Goal: Information Seeking & Learning: Find specific fact

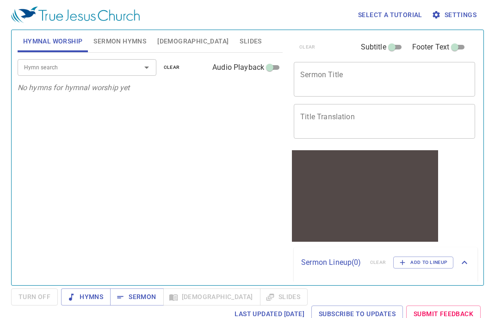
click at [164, 146] on div "Hymn search Hymn search clear Audio Playback No hymns for hymnal worship yet" at bounding box center [150, 165] width 265 height 225
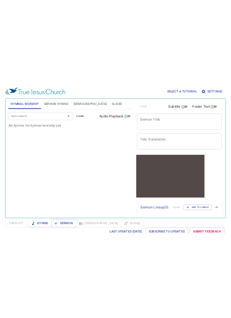
scroll to position [4, 0]
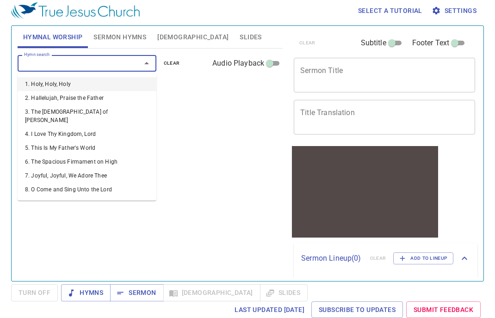
click at [95, 66] on input "Hymn search" at bounding box center [73, 63] width 106 height 11
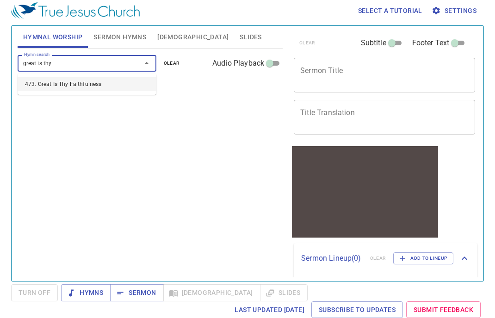
type input "great is thy"
type input "his way wi"
click at [161, 108] on div "Hymn search Hymn search clear Audio Playback No hymns for hymnal worship yet" at bounding box center [150, 161] width 265 height 225
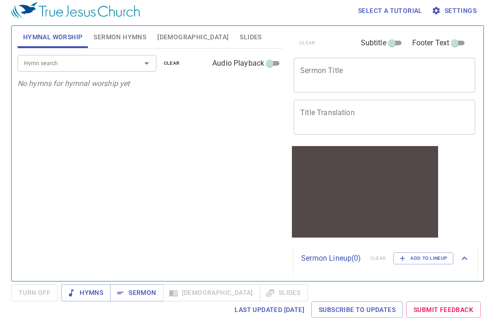
click at [135, 58] on div at bounding box center [140, 63] width 24 height 13
type input "473"
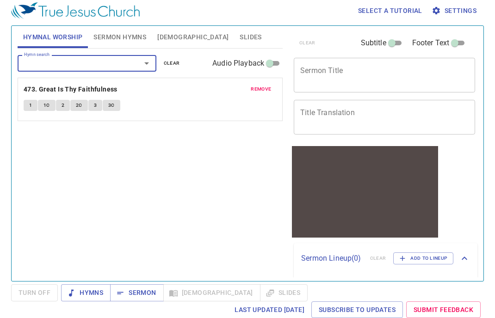
click at [144, 97] on div "remove 473. Great Is Thy Faithfulness 1 1C 2 2C 3 3C" at bounding box center [150, 99] width 264 height 43
click at [27, 108] on button "1" at bounding box center [31, 105] width 14 height 11
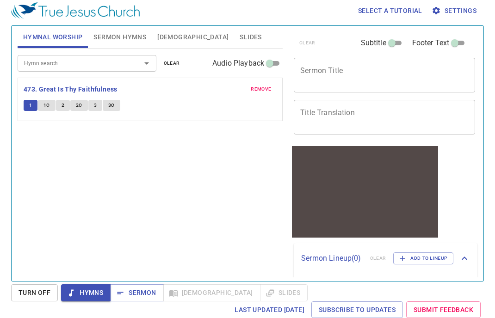
click at [210, 160] on div "Hymn search Hymn search clear Audio Playback remove 473. Great Is Thy Faithfuln…" at bounding box center [150, 161] width 265 height 225
click at [89, 288] on span "Hymns" at bounding box center [85, 293] width 35 height 12
click at [398, 11] on span "Settings" at bounding box center [454, 11] width 43 height 12
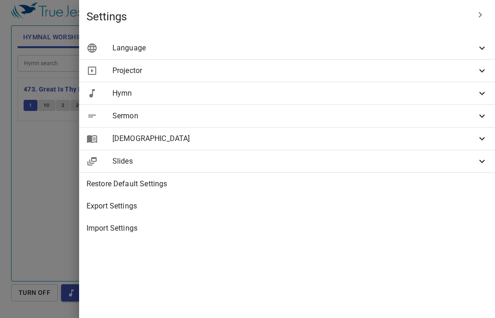
click at [324, 52] on span "Language" at bounding box center [294, 48] width 364 height 11
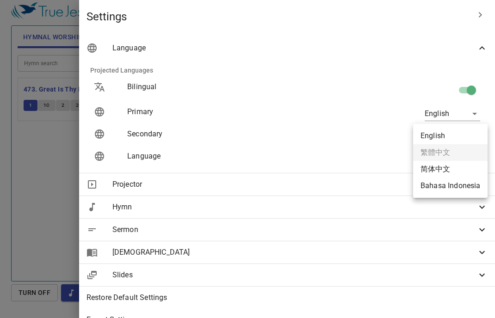
click at [398, 134] on body "Select a tutorial Settings Hymnal Worship Sermon Hymns Bible Slides Hymn search…" at bounding box center [247, 155] width 495 height 318
click at [398, 166] on li "简体中文" at bounding box center [450, 169] width 74 height 17
type input "zh-simple"
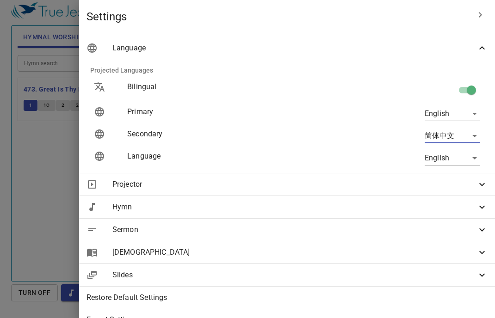
click at [93, 204] on div at bounding box center [247, 159] width 495 height 318
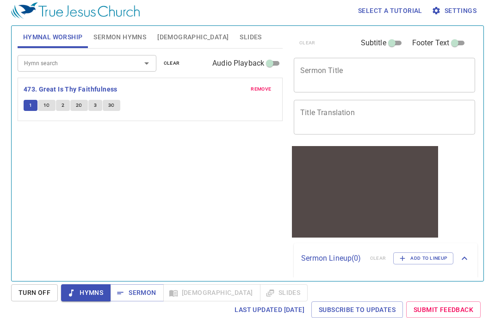
click at [31, 107] on span "1" at bounding box center [30, 105] width 3 height 8
click at [30, 100] on button "1" at bounding box center [31, 105] width 14 height 11
click at [72, 142] on div "Hymn search Hymn search clear Audio Playback remove 473. Great Is Thy Faithfuln…" at bounding box center [150, 161] width 265 height 225
click at [80, 84] on b "473. Great Is Thy Faithfulness" at bounding box center [71, 90] width 94 height 12
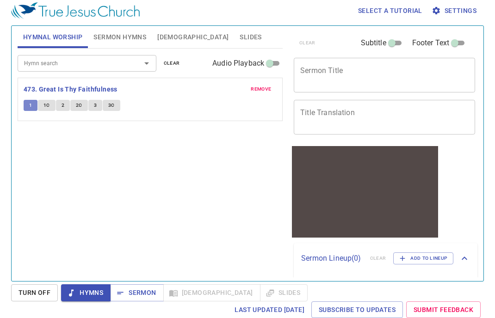
click at [32, 104] on button "1" at bounding box center [31, 105] width 14 height 11
click at [142, 43] on button "Sermon Hymns" at bounding box center [120, 37] width 64 height 22
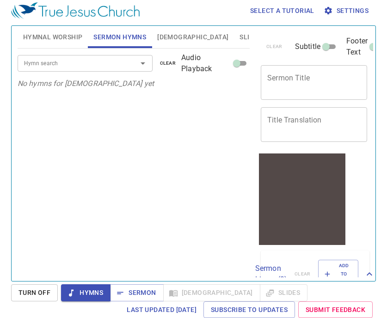
click at [102, 53] on div "Hymn search Hymn search clear Audio Playback" at bounding box center [134, 64] width 232 height 30
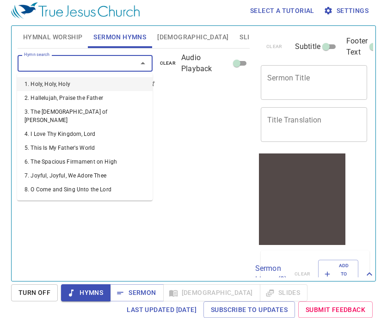
click at [102, 59] on input "Hymn search" at bounding box center [71, 63] width 102 height 11
paste input "Wait on God and Trust Him"
type input "Wait on God and Trust Him"
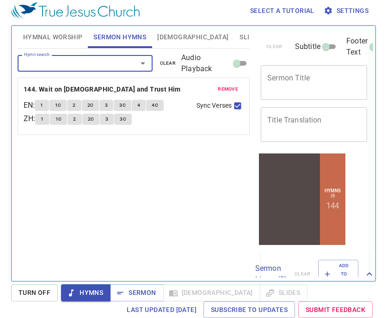
click at [84, 95] on div "remove 144. Wait on God and Trust Him EN : 1 1C 2 2C 3 3C 4 4C ZH : 1 1C 2 2C 3…" at bounding box center [133, 106] width 231 height 56
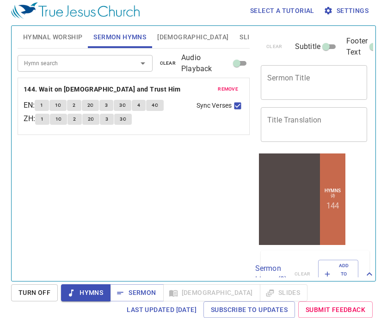
click at [42, 121] on button "1" at bounding box center [42, 119] width 14 height 11
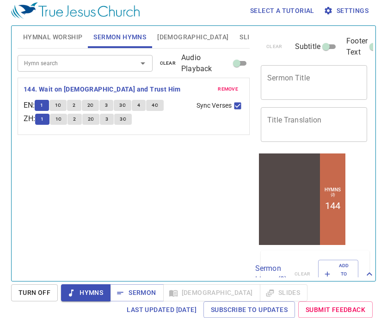
click at [42, 121] on button "1" at bounding box center [42, 119] width 14 height 11
click at [43, 121] on span "1" at bounding box center [42, 119] width 3 height 8
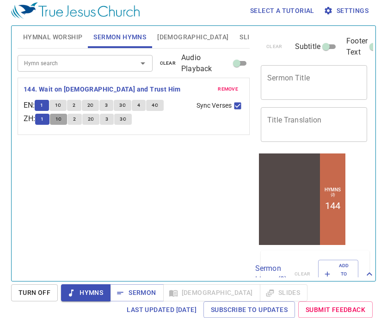
click at [62, 122] on span "1C" at bounding box center [59, 119] width 6 height 8
click at [49, 122] on button "1" at bounding box center [42, 119] width 14 height 11
click at [43, 120] on button "1" at bounding box center [42, 119] width 14 height 11
click at [0, 0] on button "Turn Off" at bounding box center [0, 0] width 0 height 0
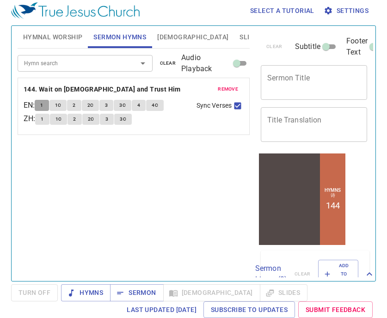
click at [43, 105] on span "1" at bounding box center [41, 105] width 3 height 8
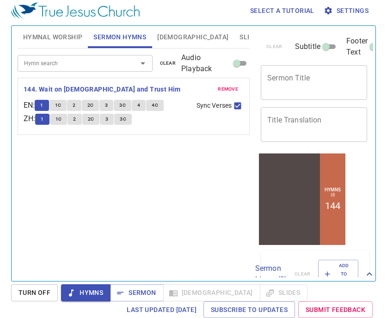
click at [62, 123] on span "1C" at bounding box center [59, 119] width 6 height 8
click at [76, 121] on span "2" at bounding box center [74, 119] width 3 height 8
click at [93, 120] on span "2C" at bounding box center [91, 119] width 6 height 8
click at [117, 138] on div "Hymn search Hymn search clear Audio Playback remove 144. Wait on God and Trust …" at bounding box center [134, 161] width 232 height 225
click at [113, 120] on button "3" at bounding box center [107, 119] width 14 height 11
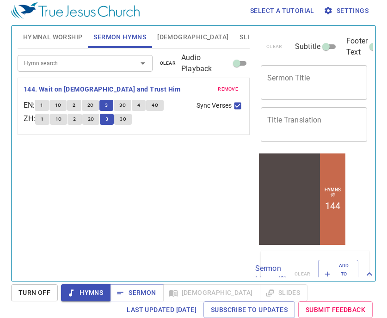
click at [126, 119] on span "3C" at bounding box center [123, 119] width 6 height 8
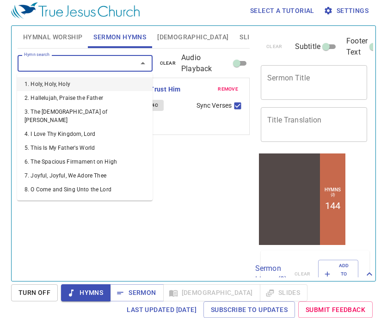
click at [110, 64] on input "Hymn search" at bounding box center [71, 63] width 102 height 11
type input "o"
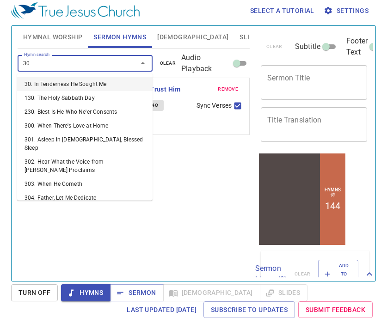
type input "305"
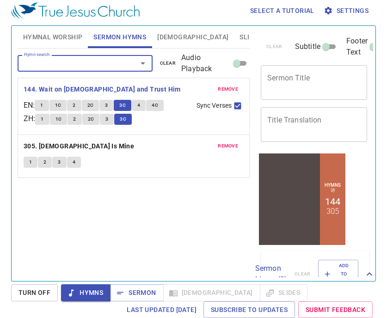
click at [30, 163] on span "1" at bounding box center [30, 162] width 3 height 8
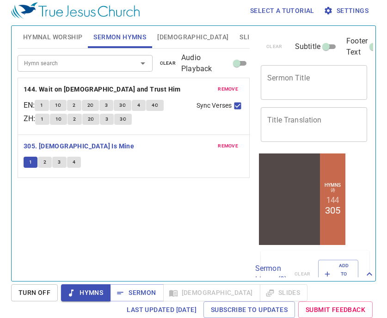
click at [47, 292] on span "Turn Off" at bounding box center [35, 293] width 32 height 12
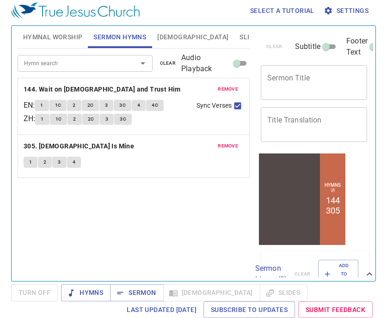
click at [28, 163] on button "1" at bounding box center [31, 162] width 14 height 11
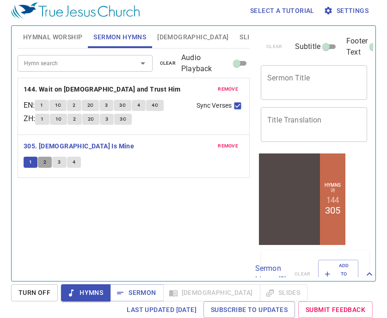
click at [44, 161] on span "2" at bounding box center [44, 162] width 3 height 8
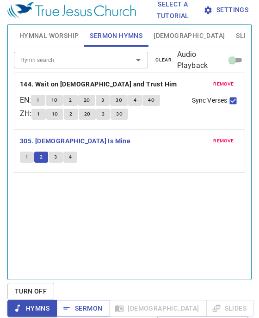
click at [57, 157] on span "3" at bounding box center [55, 157] width 3 height 8
click at [77, 160] on div "1 2 3 4" at bounding box center [129, 158] width 219 height 13
click at [69, 158] on span "4" at bounding box center [70, 157] width 3 height 8
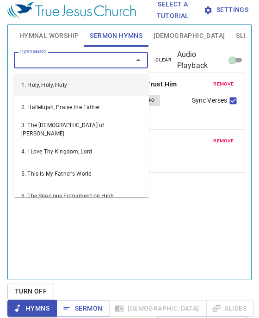
click at [65, 58] on input "Hymn search" at bounding box center [68, 60] width 102 height 11
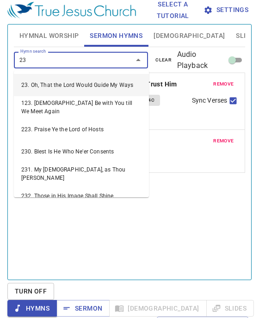
type input "235"
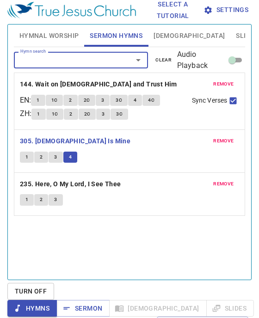
click at [25, 203] on span "1" at bounding box center [26, 200] width 3 height 8
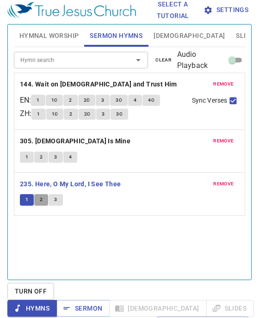
click at [38, 201] on button "2" at bounding box center [41, 199] width 14 height 11
click at [59, 201] on button "3" at bounding box center [56, 199] width 14 height 11
click at [45, 116] on button "1" at bounding box center [38, 114] width 14 height 11
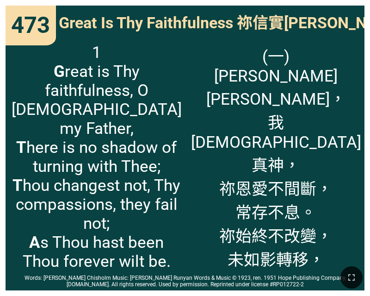
drag, startPoint x: 214, startPoint y: 76, endPoint x: 335, endPoint y: 262, distance: 221.7
click at [335, 4] on div "Hymnal Worship Hymnal Worship 詩頌崇拜 詩頌崇拜 473 473 473 Great Is Thy Faithfulness 祢…" at bounding box center [185, 4] width 363 height 0
click at [323, 238] on span "(一) 祢信實何廣大， 我天父真神， 祢恩愛不間斷， 常存不息。 祢始終不改變， 未如影轉移， 自太初到永遠 恆常不易。" at bounding box center [276, 180] width 170 height 274
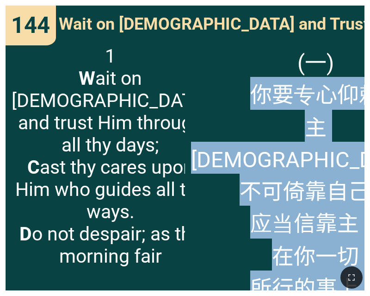
drag, startPoint x: 210, startPoint y: 93, endPoint x: 334, endPoint y: 245, distance: 196.2
click at [334, 245] on span "(一) 你要专心仰赖 主耶和华， 不可倚靠自己， 应当信靠主； 在你一切 所行的事上，" at bounding box center [315, 173] width 249 height 257
copy span "你要专心仰赖 主耶和华， 不可倚靠自己， 应当信靠主； 在你一切 所行的事上，"
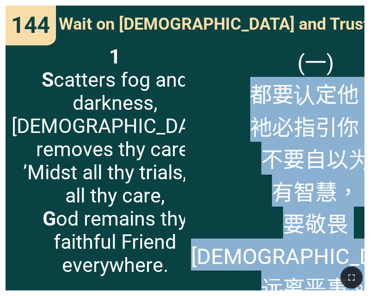
drag, startPoint x: 209, startPoint y: 93, endPoint x: 344, endPoint y: 243, distance: 201.8
click at [344, 243] on span "(一) 都要认定他， 衪必指引你。 不要自以为 有智慧， 要敬畏耶和华， 远离恶事。" at bounding box center [315, 174] width 249 height 258
copy span "都要认定他， 衪必指引你。 不要自以为 有智慧， 要敬畏耶和华， 远离恶事。"
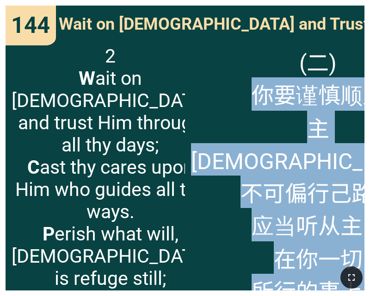
drag, startPoint x: 211, startPoint y: 96, endPoint x: 353, endPoint y: 273, distance: 227.7
click at [353, 4] on div "Hymns 诗 144 Hymnal Worship Hymnal Worship 诗颂崇拜 诗颂崇拜 473 144 144 Wait on God and…" at bounding box center [185, 4] width 363 height 0
copy span "你要谨慎顺从 主耶和华， 不可偏行己路， 应当听从主； 在你一切 所行的事上，"
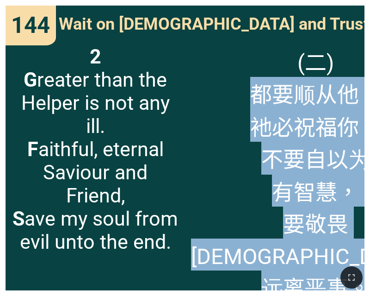
drag, startPoint x: 203, startPoint y: 91, endPoint x: 346, endPoint y: 242, distance: 208.1
click at [346, 242] on span "(二) 都要顺从他， 衪必祝福你。 不要自以为 有智慧， 要敬畏耶和华， 远离恶事。" at bounding box center [315, 174] width 249 height 258
copy span "都要顺从他， 衪必祝福你。 不要自以为 有智慧， 要敬畏耶和华， 远离恶事。"
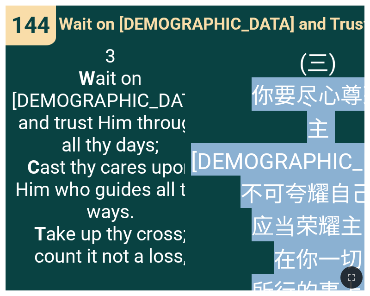
drag, startPoint x: 214, startPoint y: 91, endPoint x: 339, endPoint y: 264, distance: 212.7
click at [339, 4] on div "Hymns 诗 144 Hymnal Worship Hymnal Worship 诗颂崇拜 诗颂崇拜 473 144 144 Wait on God and…" at bounding box center [185, 4] width 363 height 0
copy span "你要尽心尊荣 主耶和华， 不可夸耀自己， 应当荣耀主； 在你一切 所行的事上，"
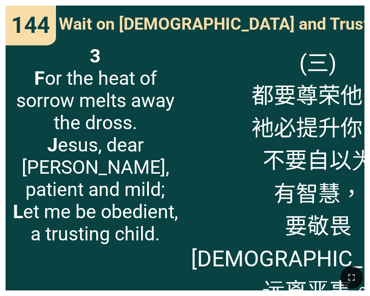
click at [255, 130] on span "(三) 都要尊荣他， 衪必提升你。 不要自以为 有智慧， 要敬畏耶和华， 远离恶事。" at bounding box center [318, 175] width 254 height 261
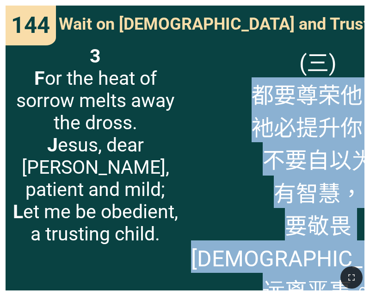
drag, startPoint x: 211, startPoint y: 90, endPoint x: 357, endPoint y: 253, distance: 218.5
click at [357, 253] on div "(三) 都要尊荣他， 衪必提升你。 不要自以为 有智慧， 要敬畏耶和华， 远离恶事。" at bounding box center [274, 164] width 179 height 251
copy span "都要尊荣他， 衪必提升你。 不要自以为 有智慧， 要敬畏耶和华， 远离恶事。"
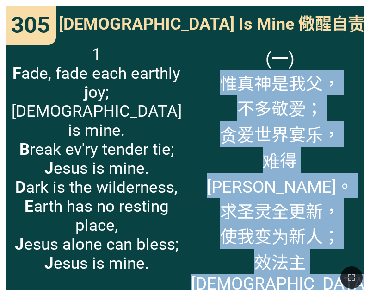
drag, startPoint x: 216, startPoint y: 78, endPoint x: 320, endPoint y: 256, distance: 206.9
click at [320, 256] on span "(一) [PERSON_NAME]是我父， 不多敬爱； 贪爱世界宴乐， 难得[PERSON_NAME]。 求圣灵全更新， 使我变为新人； 效法主[DEMOGR…" at bounding box center [280, 194] width 178 height 298
copy span "惟真神是我父， 不多敬爱； 贪爱世界宴乐， 难得[PERSON_NAME]。 求圣灵全更新， 使我变为新人； 效法主[DEMOGRAPHIC_DATA]榜样，…"
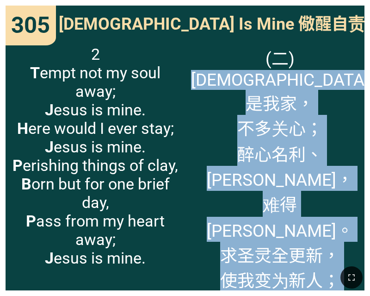
drag, startPoint x: 214, startPoint y: 81, endPoint x: 321, endPoint y: 263, distance: 210.7
click at [321, 4] on div "Hymns 诗 144 305 Hymnal Worship Hymnal Worship 诗颂崇拜 诗颂崇拜 473 305 305 Jesus Is Mi…" at bounding box center [185, 4] width 363 height 0
copy span "惟教会是我家， 不多关心； 醉心名利、虚华， 难得神悦。 求圣灵全更新， 使我变为新人； 效法主耶稣榜样， 荣耀真神。"
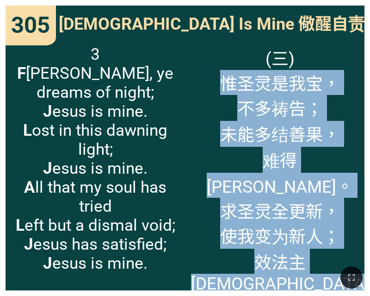
drag, startPoint x: 213, startPoint y: 80, endPoint x: 325, endPoint y: 262, distance: 214.3
click at [325, 4] on div "Hymns 诗 144 305 Hymnal Worship Hymnal Worship 诗颂崇拜 诗颂崇拜 473 305 305 Jesus Is Mi…" at bounding box center [185, 4] width 363 height 0
copy span "惟圣灵是我宝， 不多祷告； 未能多结善果， 难得神悦。 求圣灵全更新， 使我变为新人； 效法主耶稣榜样， 荣耀真神。"
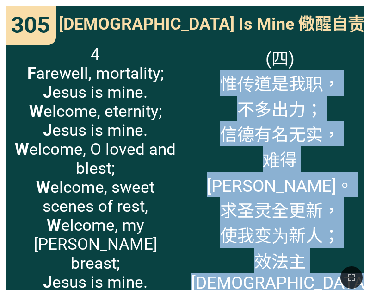
drag, startPoint x: 211, startPoint y: 80, endPoint x: 319, endPoint y: 255, distance: 205.6
click at [319, 255] on span "(四) 惟传道是我职， 不多出力； 信德有名无实， 难得神悦。 求圣灵全更新， 使我变为新人； 效法主耶稣榜样， 荣耀真神。" at bounding box center [280, 193] width 178 height 297
copy span "惟传道是我职， 不多出力； 信德有名无实， 难得神悦。 求圣灵全更新， 使我变为新人； 效法主耶稣榜样， 荣耀真神。"
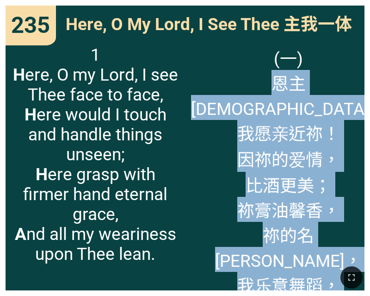
drag, startPoint x: 230, startPoint y: 81, endPoint x: 324, endPoint y: 251, distance: 194.2
click at [324, 251] on span "(一) 恩主耶稣， 我愿亲近祢！ 因祢的爱情， 比酒更美； 祢膏油馨香， 祢的名芬芳， 我乐意舞蹈， 趁祢爱笛响。" at bounding box center [288, 184] width 195 height 278
copy span "恩主耶稣， 我愿亲近祢！ 因祢的爱情， 比酒更美； 祢膏油馨香， 祢的名芬芳， 我乐意舞蹈， 趁祢爱笛响。"
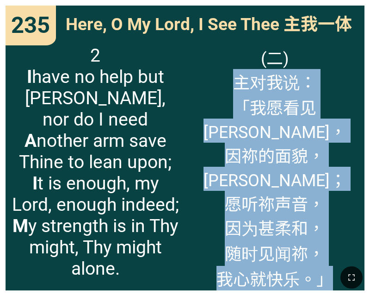
drag, startPoint x: 231, startPoint y: 79, endPoint x: 334, endPoint y: 283, distance: 228.0
click at [334, 4] on div "Hymns 诗 144 305 235 Hymnal Worship Hymnal Worship 诗颂崇拜 诗颂崇拜 473 235 235 Here, O…" at bounding box center [185, 4] width 363 height 0
copy span "主对我说： 「我愿看见祢， 因祢的面貌， 比花秀美； 愿听祢声音， 因为甚柔和， 随时见闻祢， 我心就快乐。」"
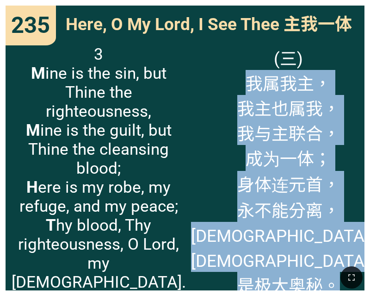
drag, startPoint x: 232, startPoint y: 80, endPoint x: 335, endPoint y: 250, distance: 198.7
click at [335, 250] on div "(三) 我属我主， 我主也属我， 我与主联合， 成为一体； 身体连元首， 永不能分离， 教会属基督， 是极大奥秘。" at bounding box center [274, 164] width 179 height 251
copy span "我属我主， 我主也属我， 我与主联合， 成为一体； 身体连元首， 永不能分离， 教会属基督， 是极大奥秘。"
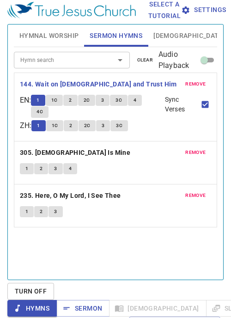
scroll to position [4, 0]
click at [39, 288] on span "Turn Off" at bounding box center [31, 292] width 32 height 12
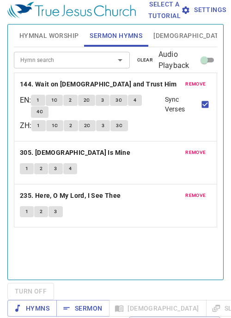
click at [40, 130] on span "1" at bounding box center [38, 126] width 3 height 8
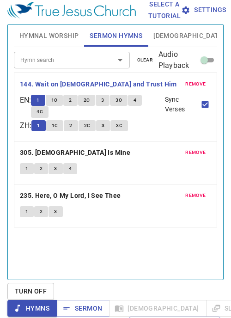
click at [28, 170] on span "1" at bounding box center [26, 169] width 3 height 8
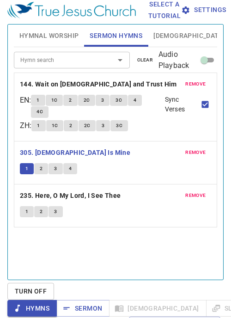
click at [26, 213] on span "1" at bounding box center [26, 212] width 3 height 8
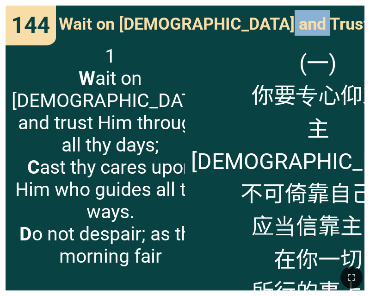
drag, startPoint x: 272, startPoint y: 20, endPoint x: 362, endPoint y: 20, distance: 89.7
click at [362, 20] on div "Wait on [DEMOGRAPHIC_DATA] and Trust Him 专心仰赖主" at bounding box center [185, 22] width 359 height 33
copy span "专心仰赖主"
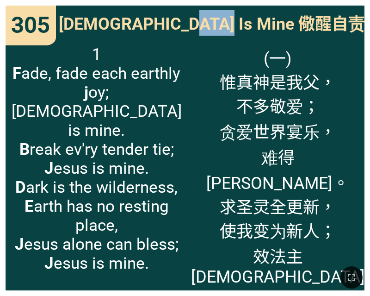
drag, startPoint x: 229, startPoint y: 25, endPoint x: 309, endPoint y: 25, distance: 79.6
click at [309, 25] on div "[DEMOGRAPHIC_DATA] Is Mine 儆醒自责" at bounding box center [185, 22] width 359 height 33
copy span "儆醒自责"
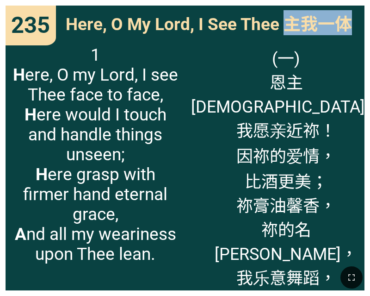
drag, startPoint x: 286, startPoint y: 23, endPoint x: 366, endPoint y: 25, distance: 80.1
click at [366, 25] on div "235 235 Here, O My Lord, I See Thee 主我一体 Here, O My Lord, I See Thee 主我一体 1 H e…" at bounding box center [185, 148] width 370 height 296
copy span "主我一体"
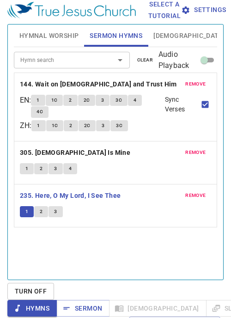
scroll to position [4, 0]
